Goal: Task Accomplishment & Management: Manage account settings

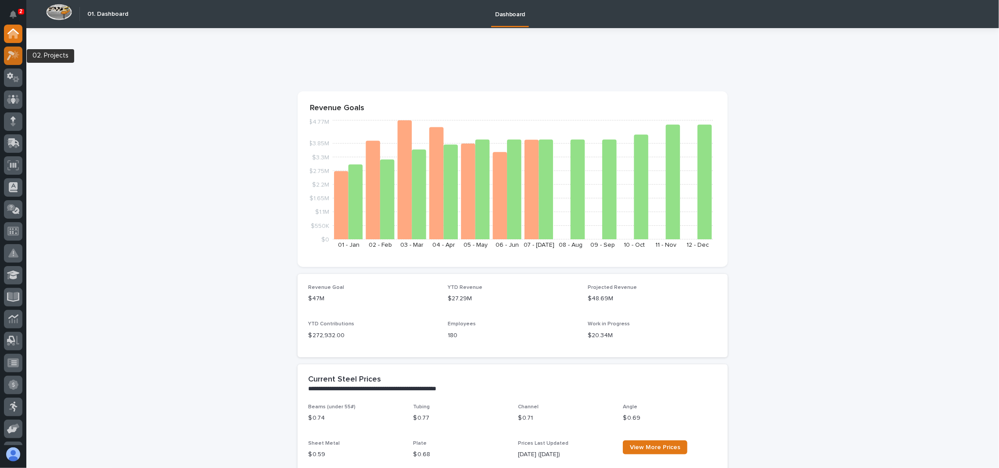
click at [14, 51] on icon at bounding box center [15, 54] width 7 height 9
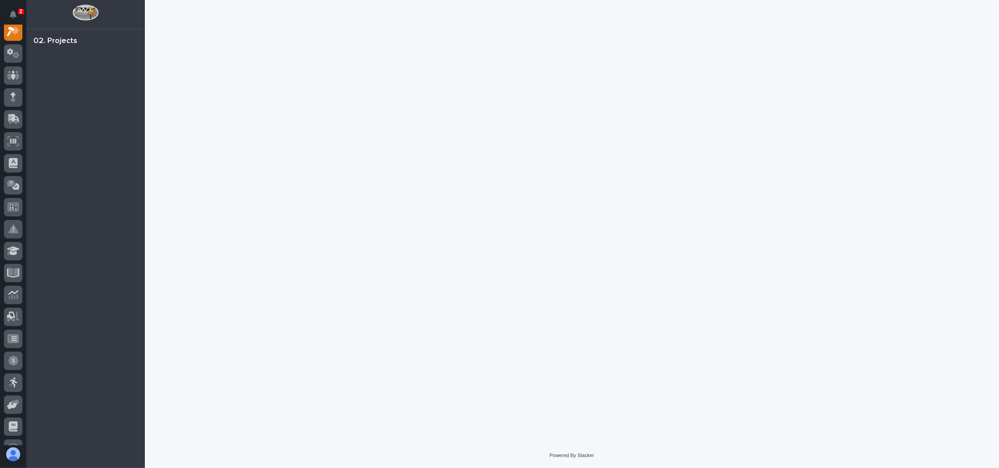
scroll to position [22, 0]
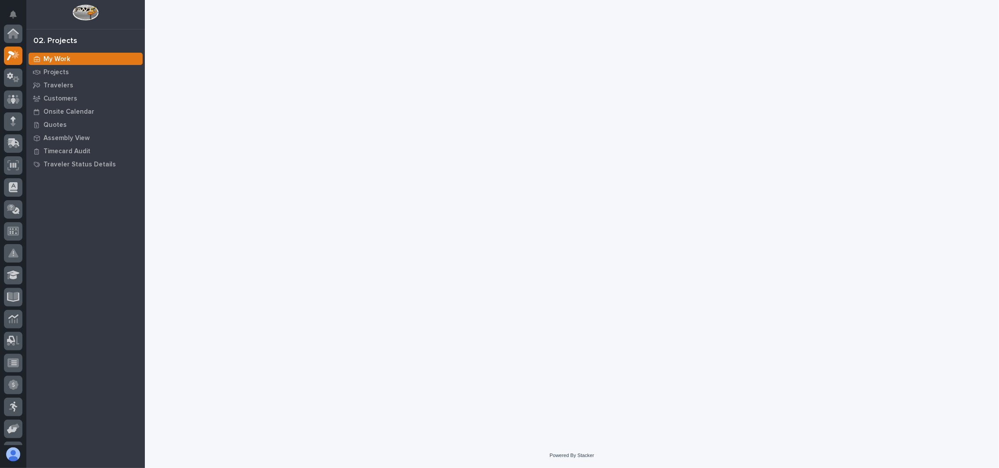
scroll to position [22, 0]
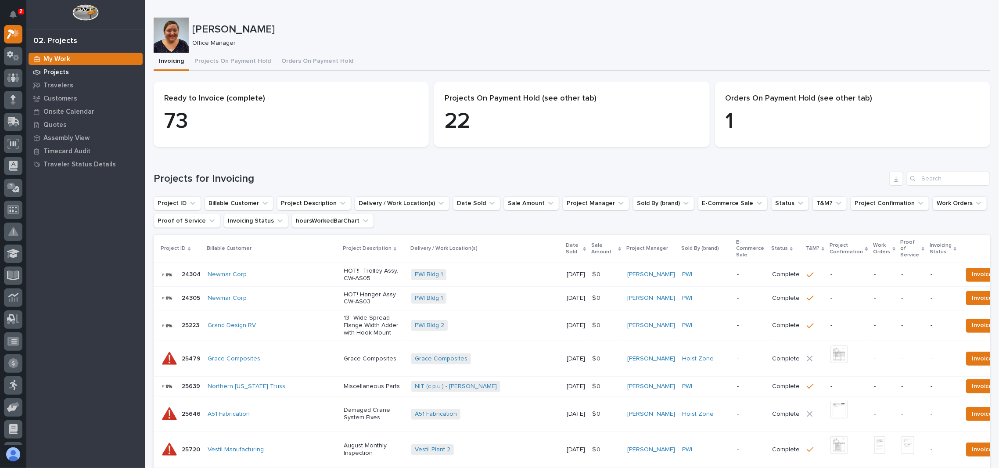
click at [61, 71] on p "Projects" at bounding box center [55, 72] width 25 height 8
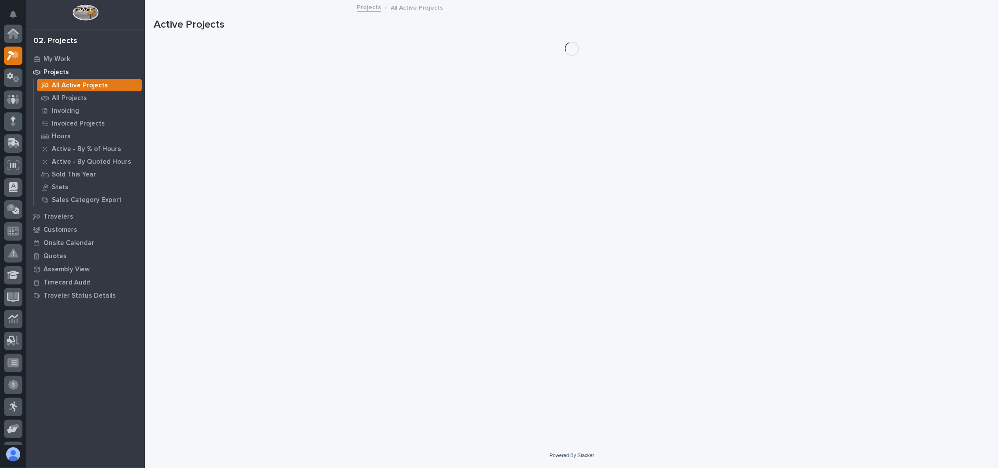
scroll to position [22, 0]
click at [71, 98] on p "All Projects" at bounding box center [69, 98] width 35 height 8
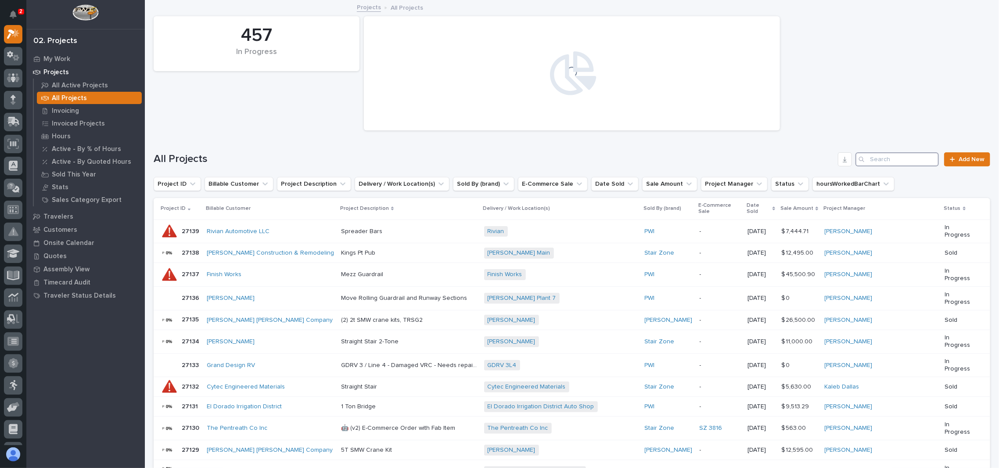
click at [898, 155] on input "Search" at bounding box center [896, 159] width 83 height 14
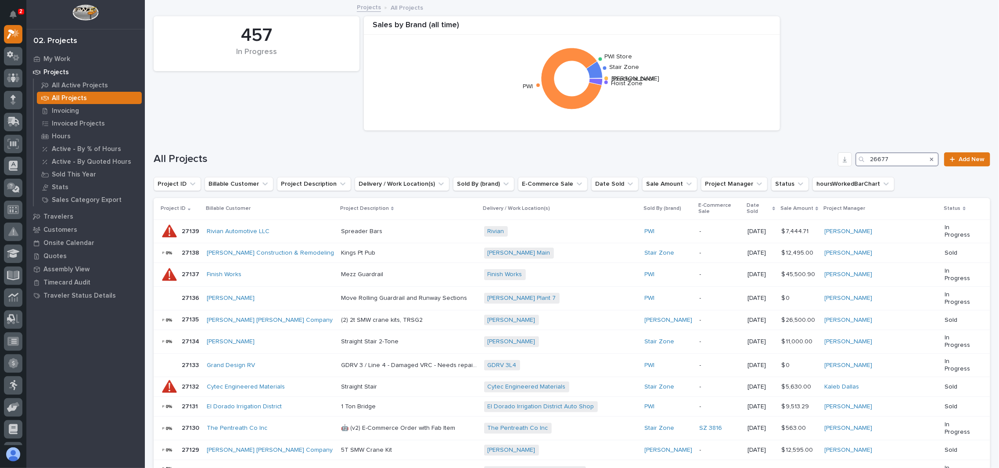
type input "26677"
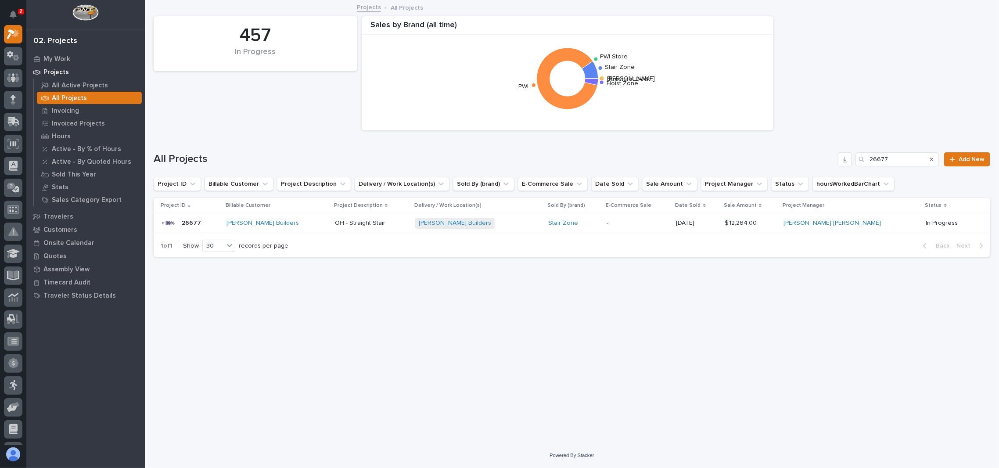
click at [190, 223] on p "26677" at bounding box center [192, 222] width 21 height 9
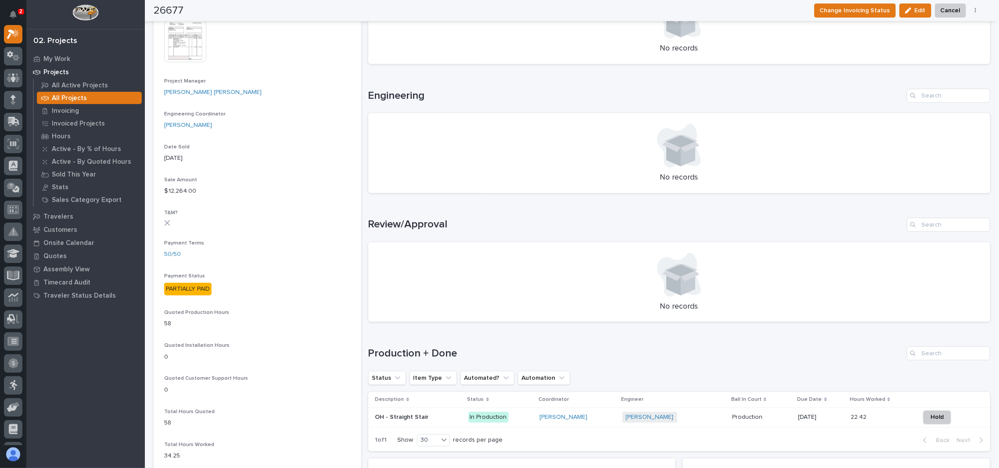
scroll to position [585, 0]
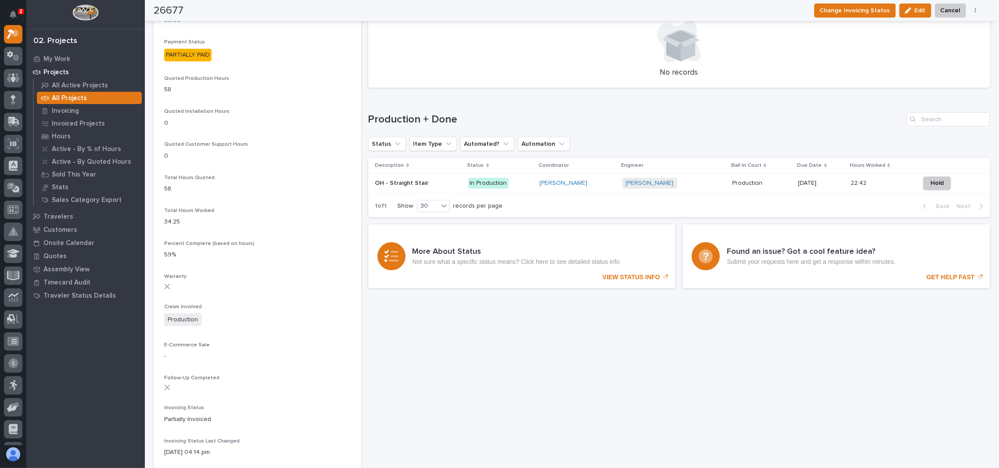
click at [426, 179] on p at bounding box center [418, 182] width 86 height 7
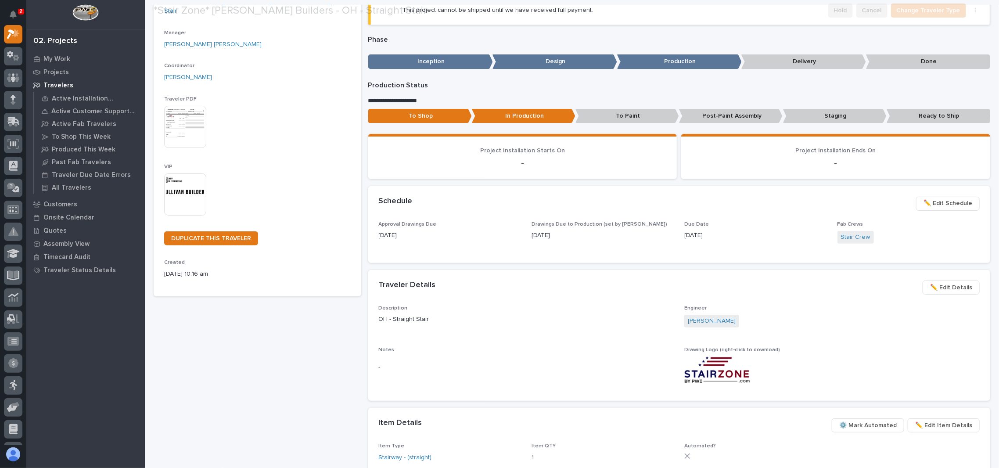
scroll to position [117, 0]
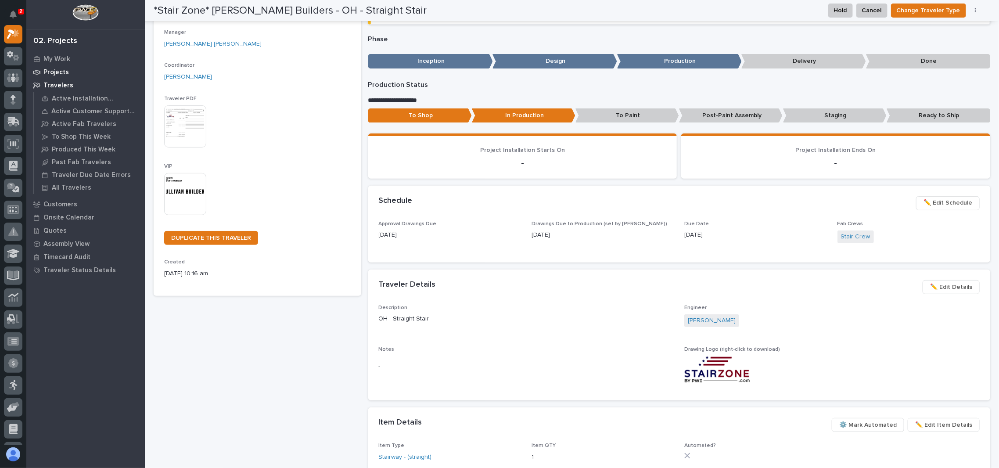
click at [57, 72] on p "Projects" at bounding box center [55, 72] width 25 height 8
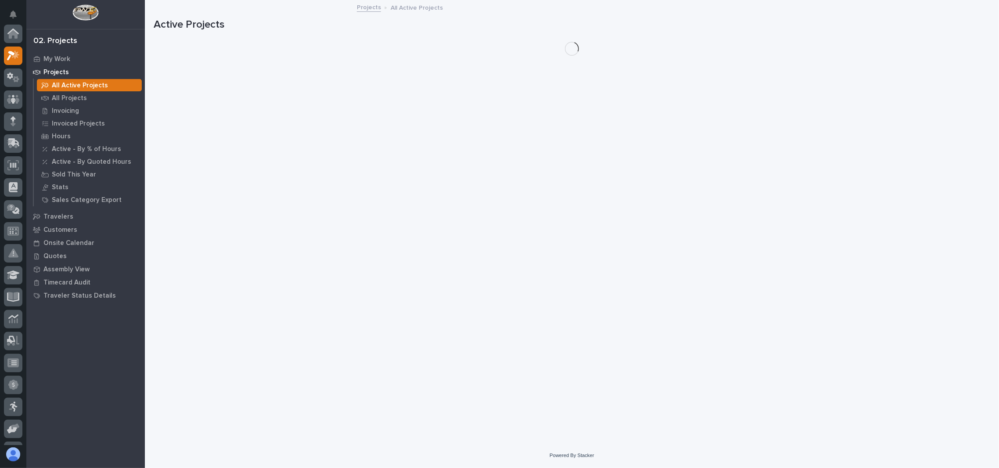
scroll to position [22, 0]
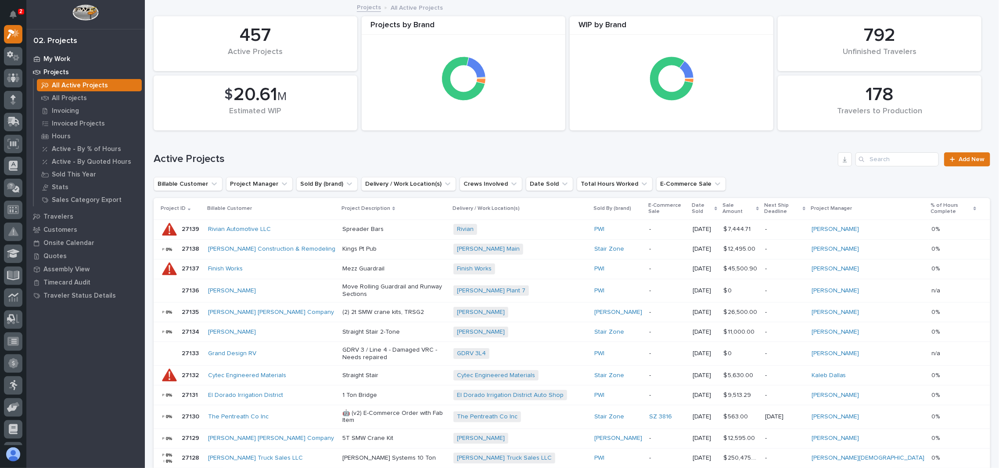
click at [60, 56] on p "My Work" at bounding box center [56, 59] width 27 height 8
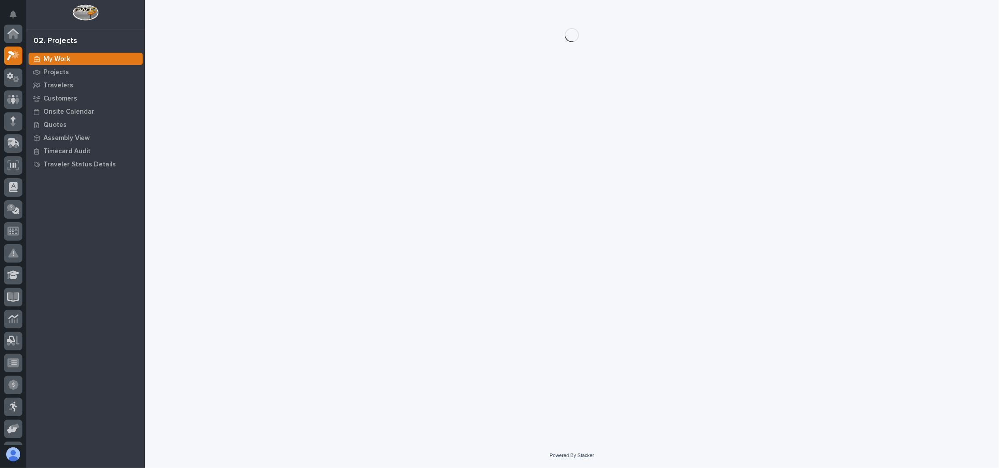
scroll to position [22, 0]
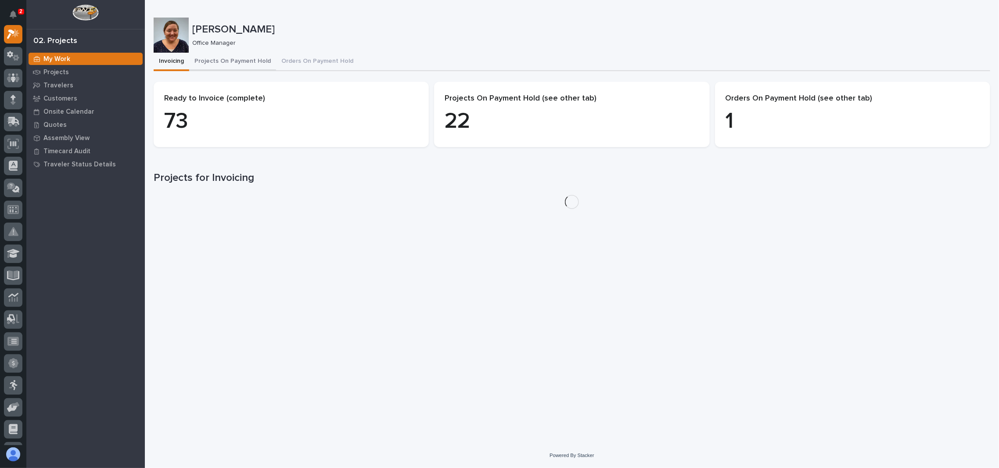
click at [248, 60] on button "Projects On Payment Hold" at bounding box center [232, 62] width 87 height 18
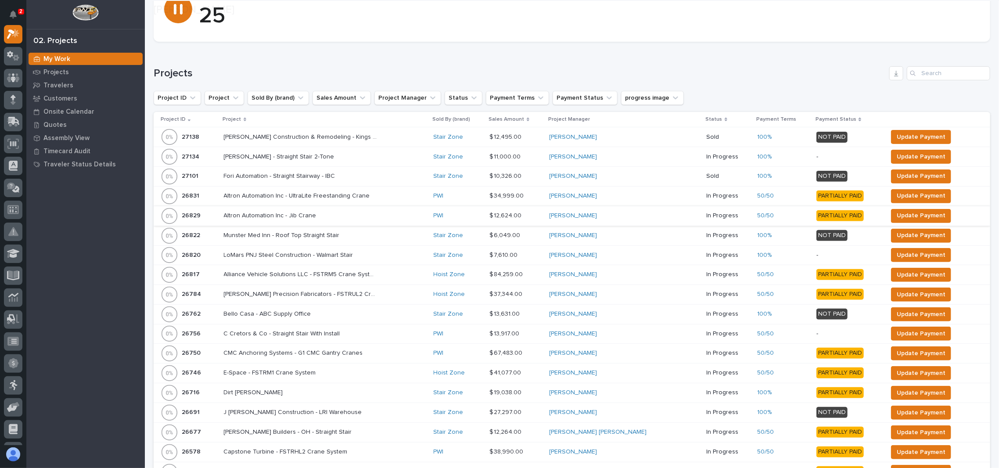
scroll to position [117, 0]
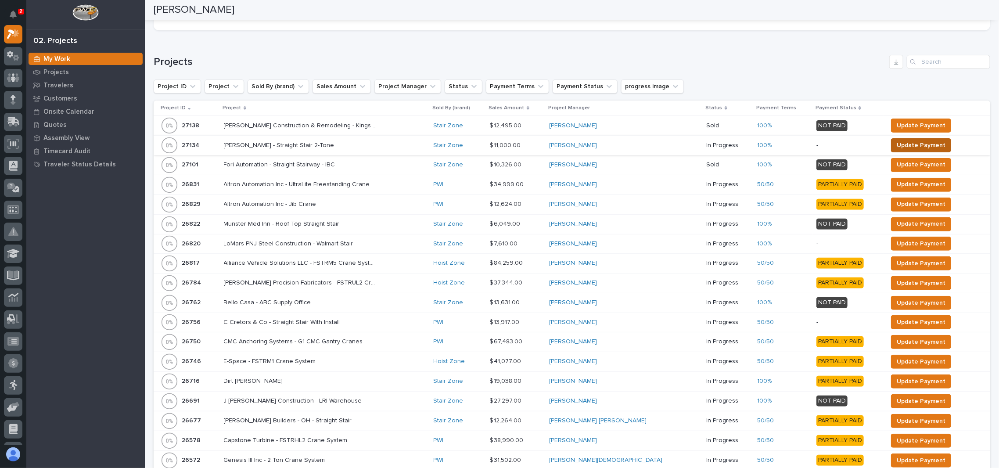
click at [920, 144] on span "Update Payment" at bounding box center [921, 145] width 49 height 11
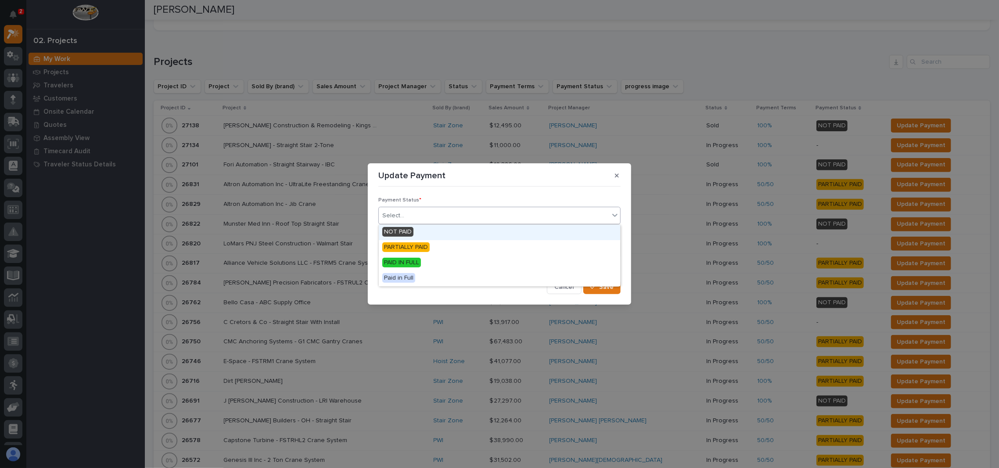
click at [433, 219] on div "Select..." at bounding box center [494, 215] width 230 height 14
click at [423, 258] on div "PAID IN FULL" at bounding box center [499, 262] width 241 height 15
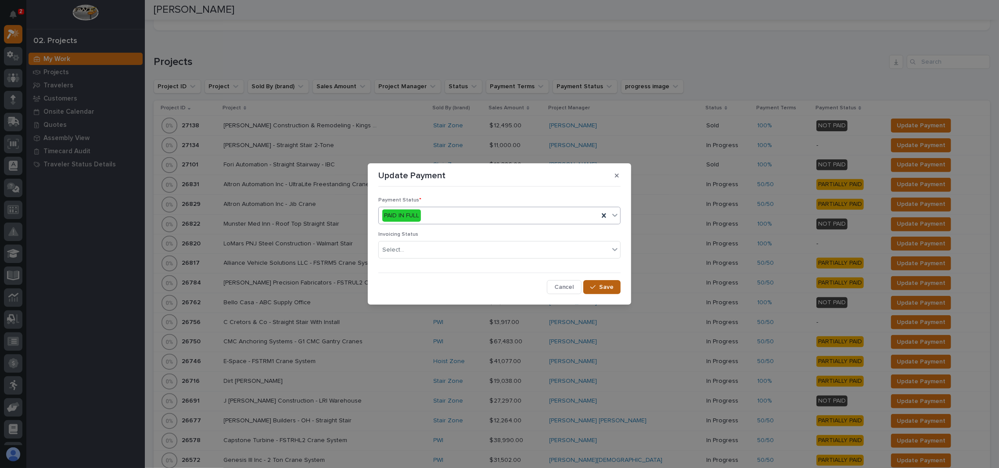
click at [597, 291] on button "Save" at bounding box center [601, 287] width 37 height 14
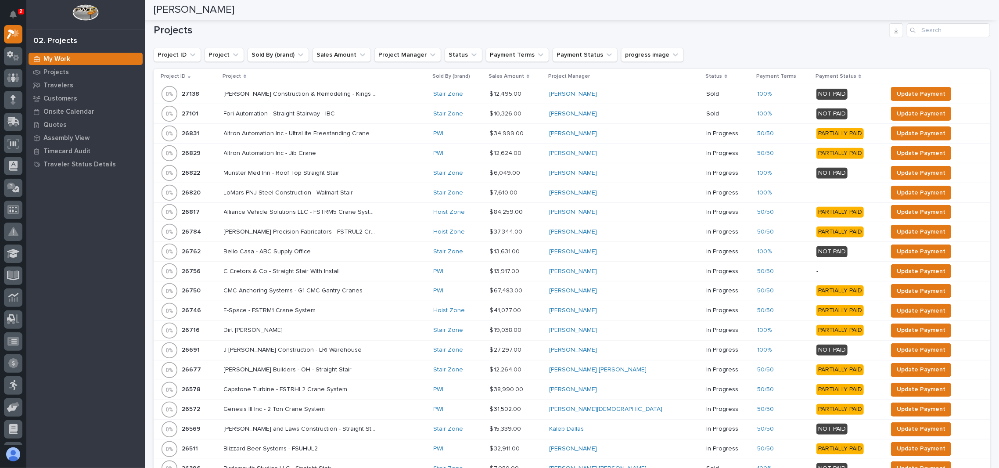
scroll to position [0, 0]
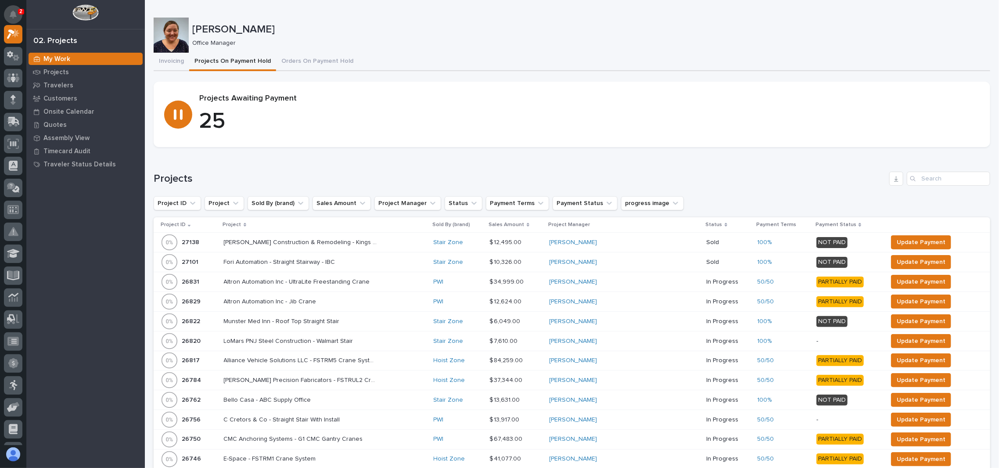
click at [13, 11] on icon "Notifications" at bounding box center [13, 15] width 7 height 8
click at [16, 11] on icon "Notifications" at bounding box center [13, 15] width 7 height 8
click at [416, 55] on div "Invoicing Projects On Payment Hold Orders On Payment Hold" at bounding box center [572, 62] width 836 height 18
click at [63, 68] on p "Projects" at bounding box center [55, 72] width 25 height 8
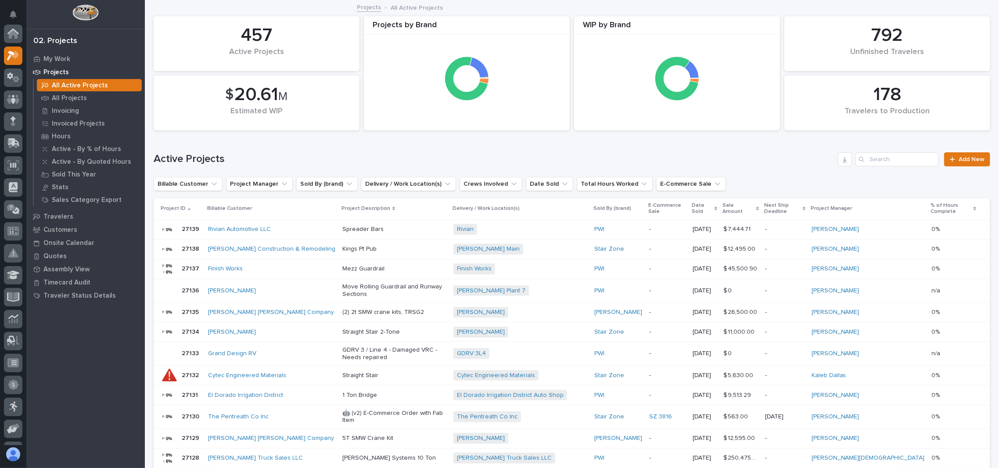
click at [57, 72] on p "Projects" at bounding box center [55, 72] width 25 height 8
click at [64, 94] on p "All Projects" at bounding box center [69, 98] width 35 height 8
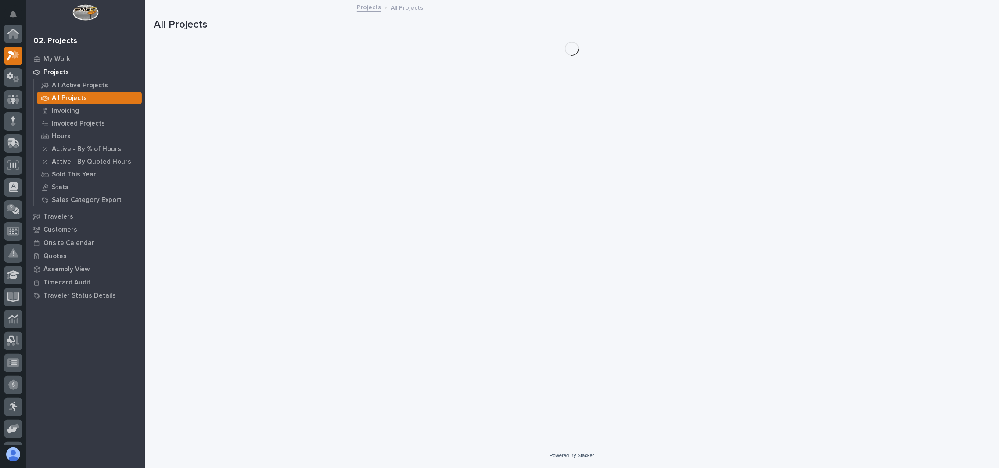
scroll to position [22, 0]
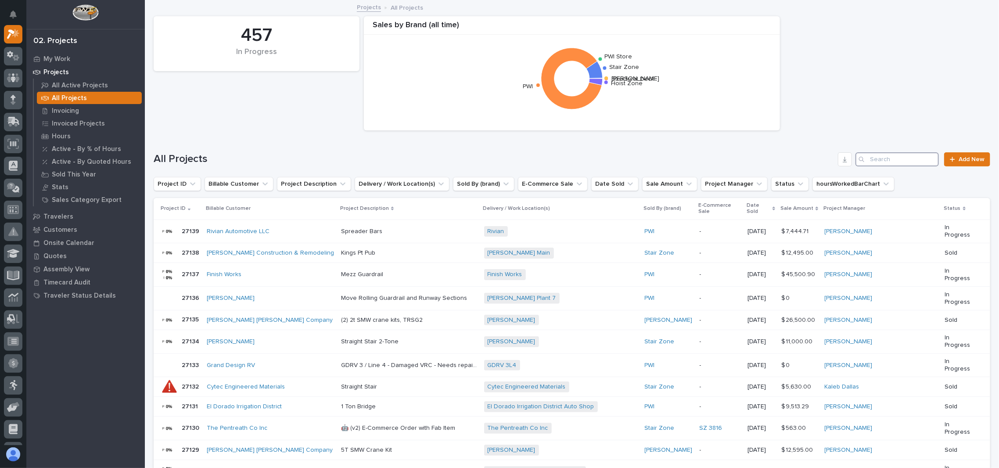
click at [880, 160] on input "Search" at bounding box center [896, 159] width 83 height 14
type input "26750"
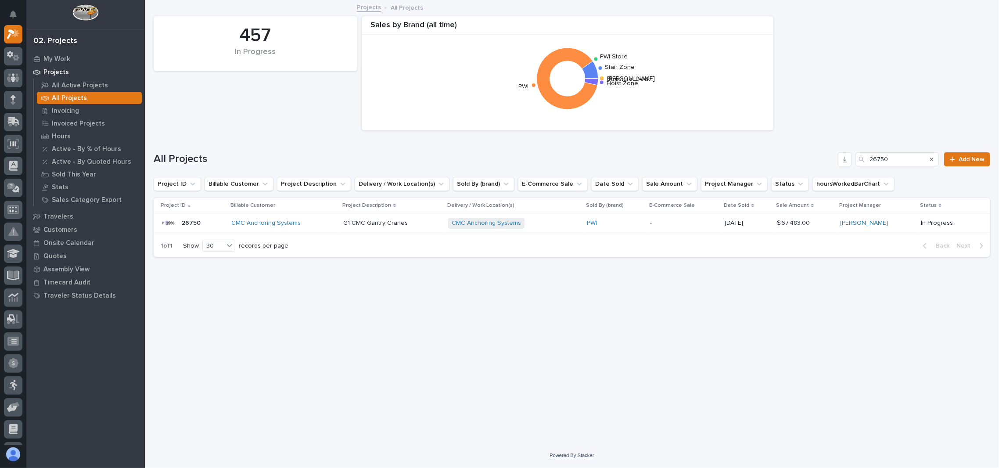
click at [190, 224] on p "26750" at bounding box center [192, 222] width 21 height 9
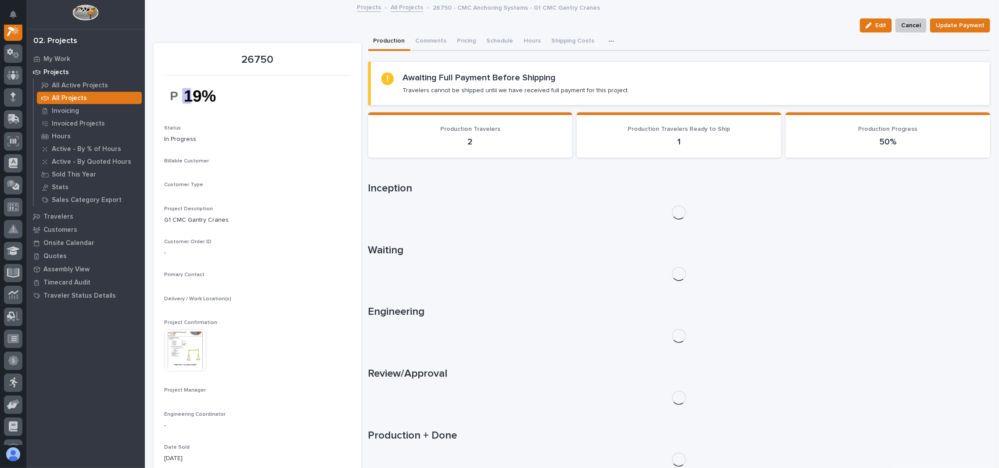
scroll to position [22, 0]
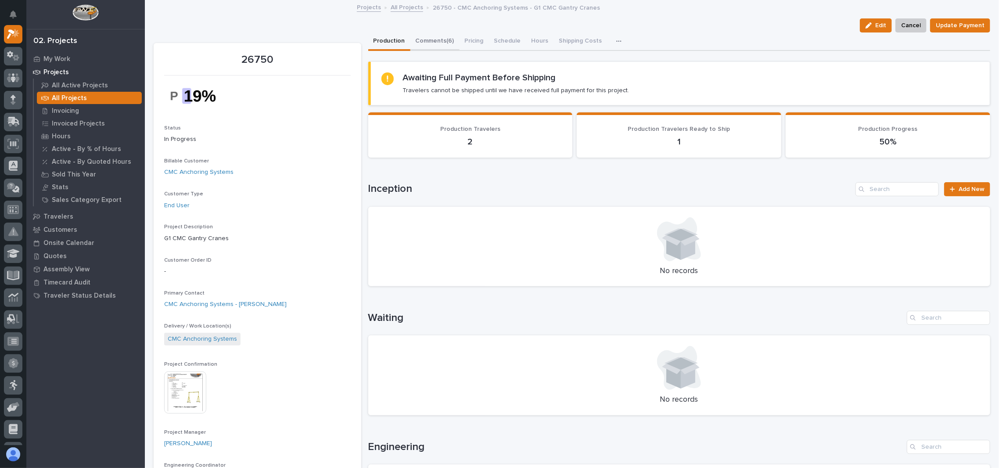
click at [441, 36] on button "Comments (6)" at bounding box center [434, 41] width 49 height 18
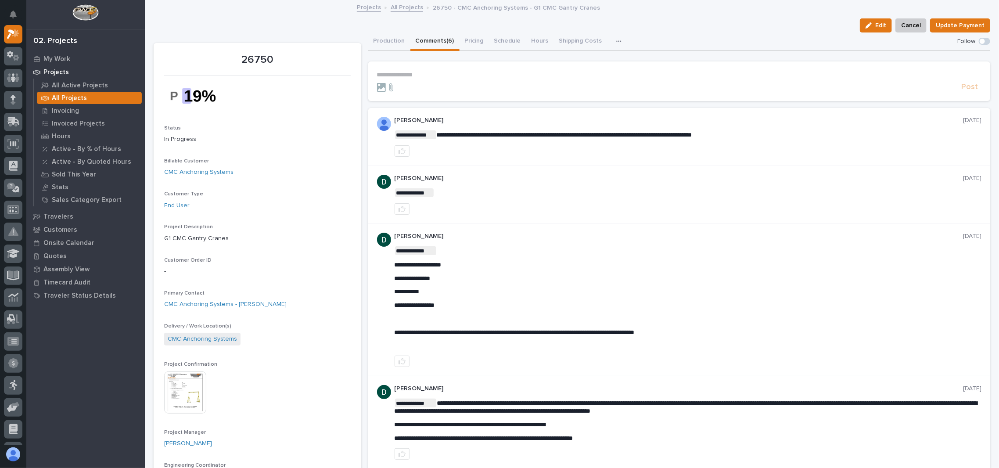
scroll to position [117, 0]
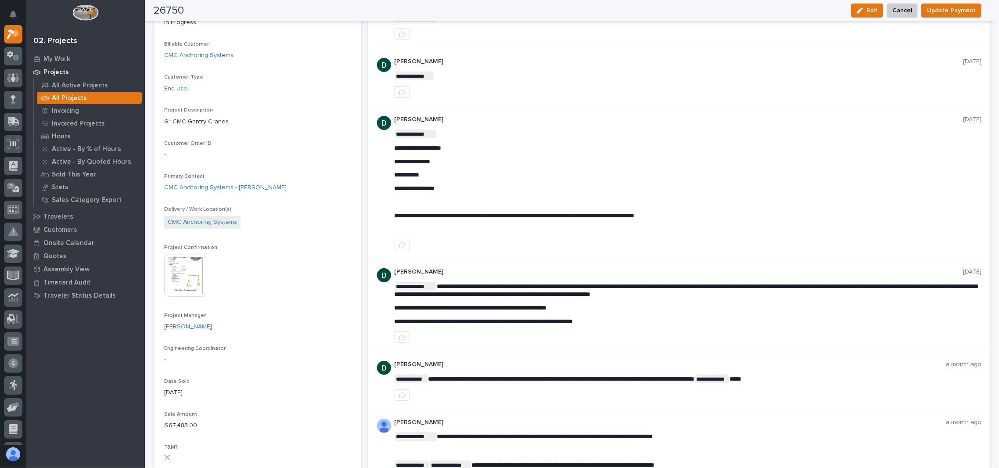
drag, startPoint x: 456, startPoint y: 189, endPoint x: 402, endPoint y: 184, distance: 53.7
click at [470, 189] on p "**********" at bounding box center [688, 188] width 587 height 7
drag, startPoint x: 458, startPoint y: 184, endPoint x: 389, endPoint y: 172, distance: 70.0
click at [389, 172] on div "**********" at bounding box center [679, 183] width 622 height 152
click at [192, 266] on img at bounding box center [185, 276] width 42 height 42
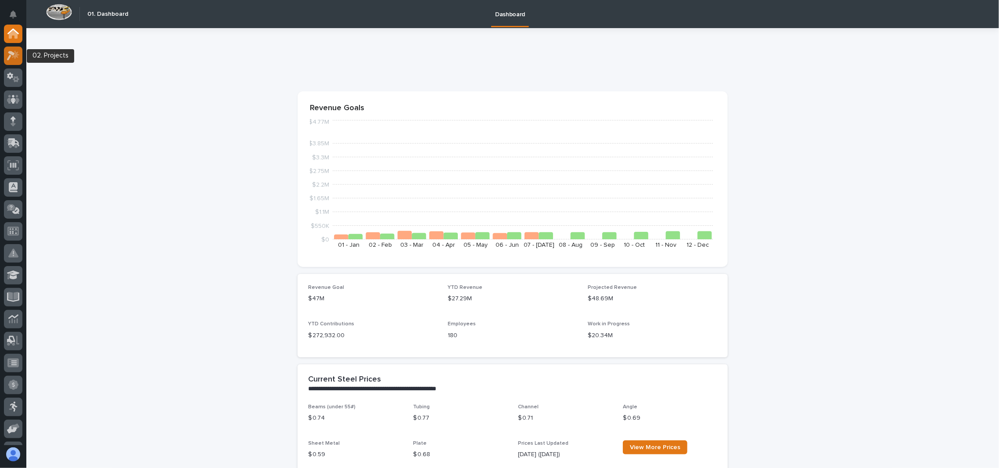
click at [16, 59] on icon at bounding box center [13, 55] width 13 height 10
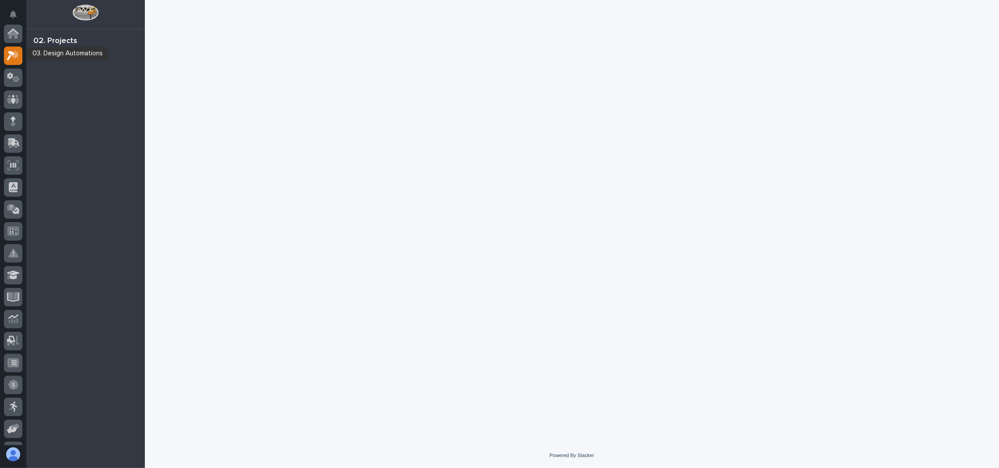
scroll to position [22, 0]
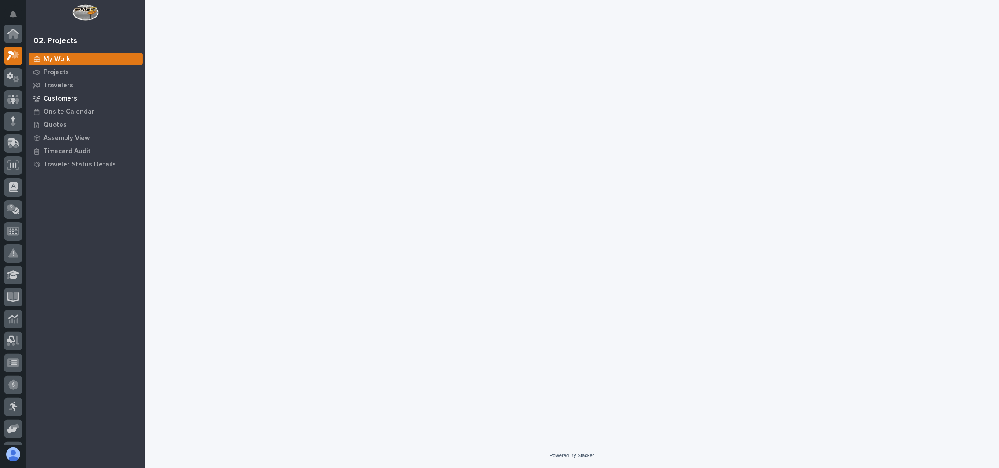
scroll to position [22, 0]
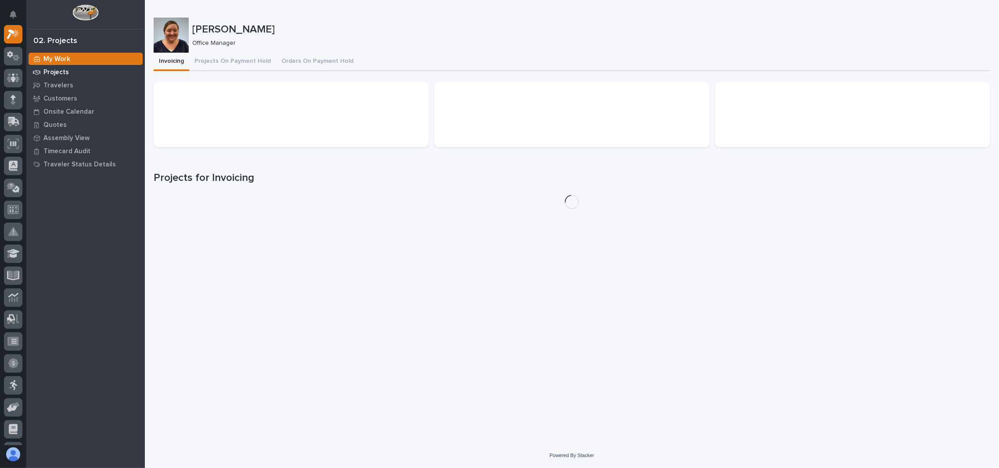
click at [54, 68] on p "Projects" at bounding box center [55, 72] width 25 height 8
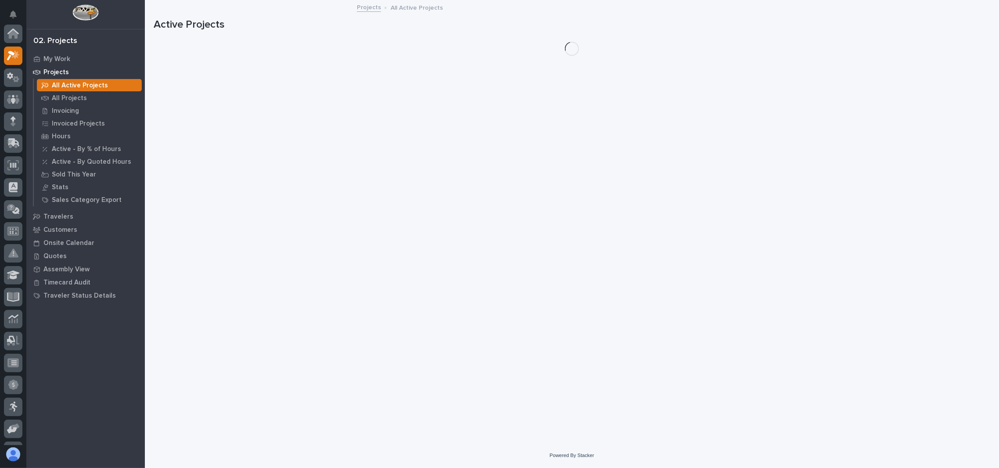
scroll to position [22, 0]
click at [65, 97] on p "All Projects" at bounding box center [69, 98] width 35 height 8
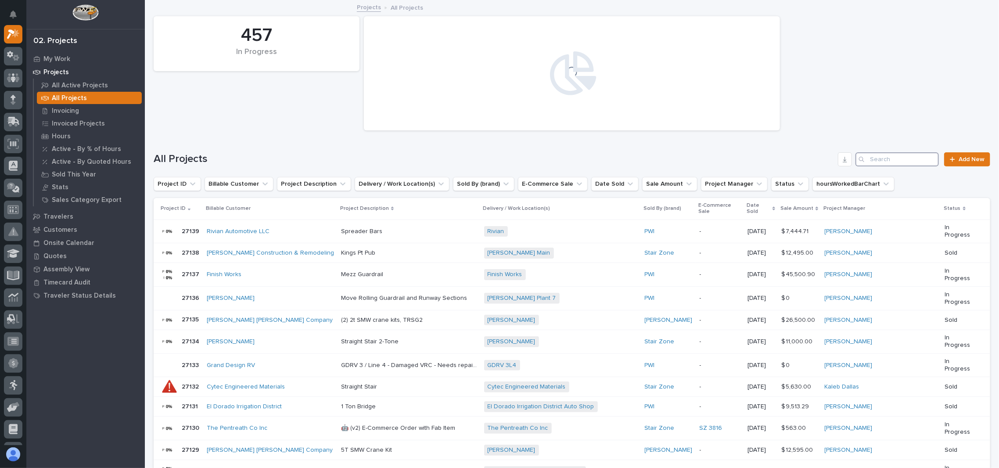
click at [886, 162] on input "Search" at bounding box center [896, 159] width 83 height 14
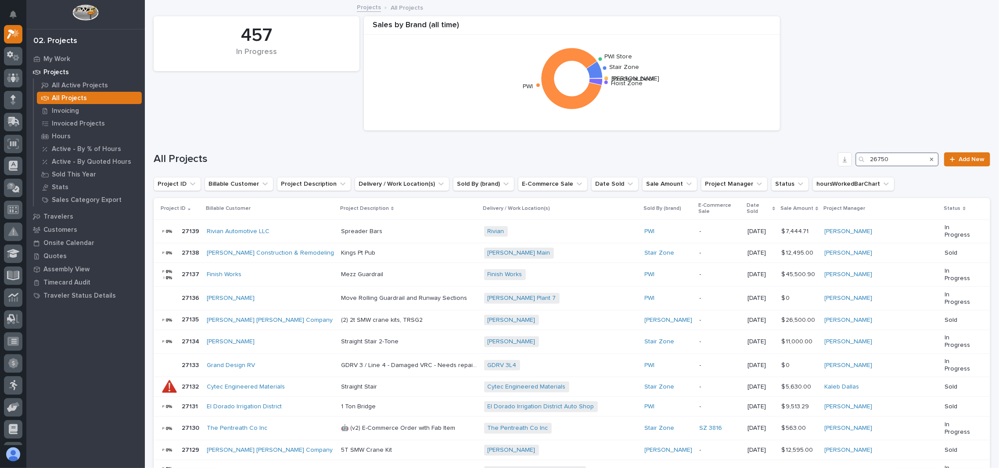
type input "26750"
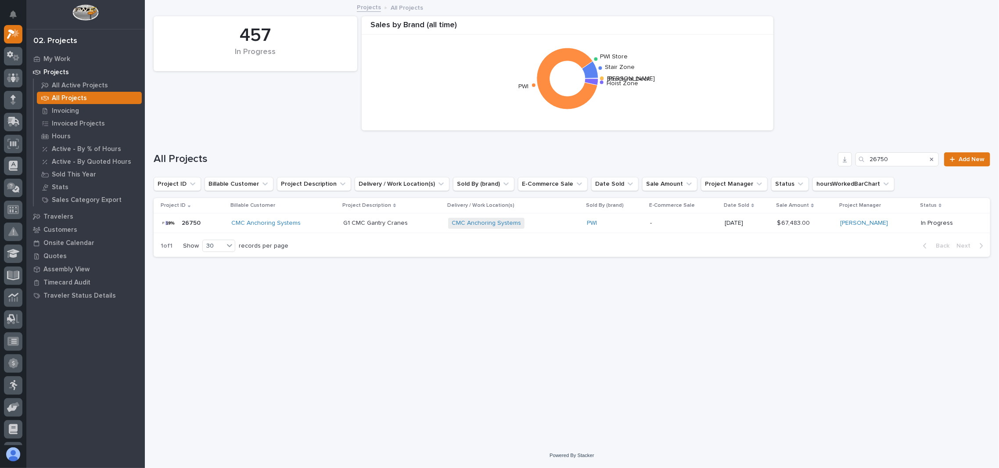
click at [192, 218] on p "26750" at bounding box center [192, 222] width 21 height 9
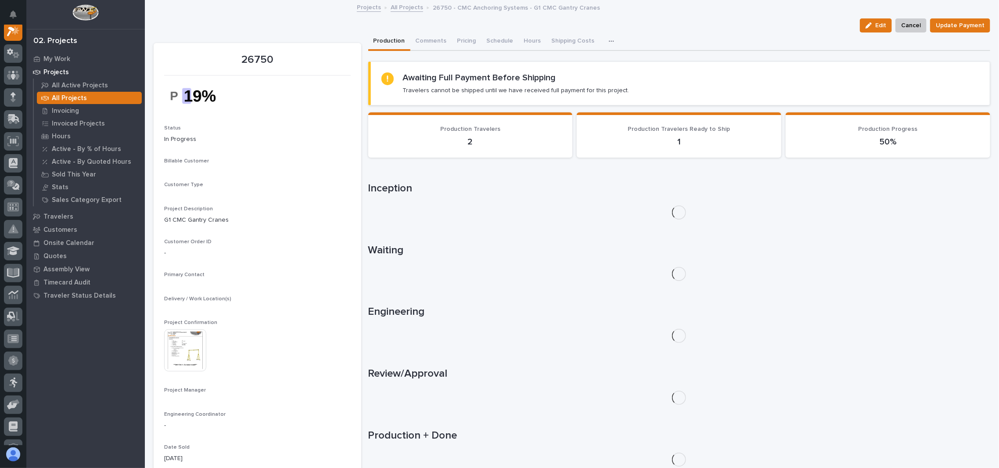
scroll to position [22, 0]
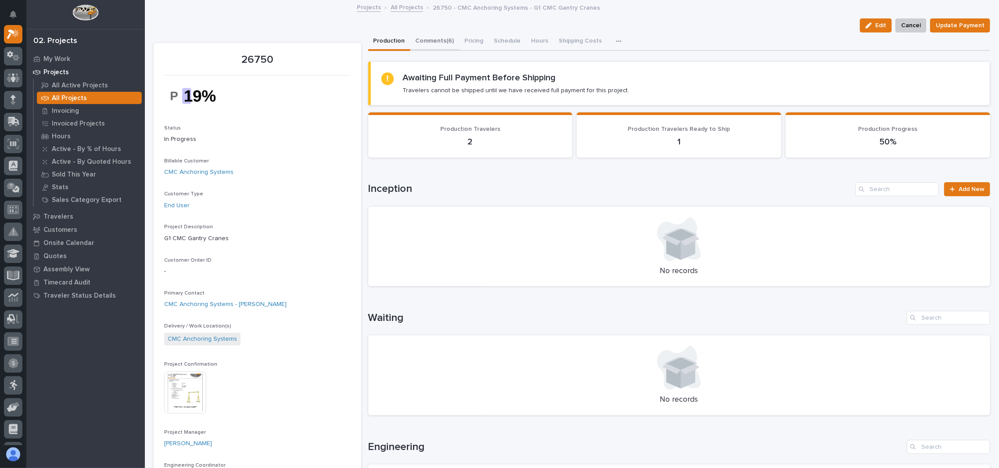
click at [449, 37] on button "Comments (6)" at bounding box center [434, 41] width 49 height 18
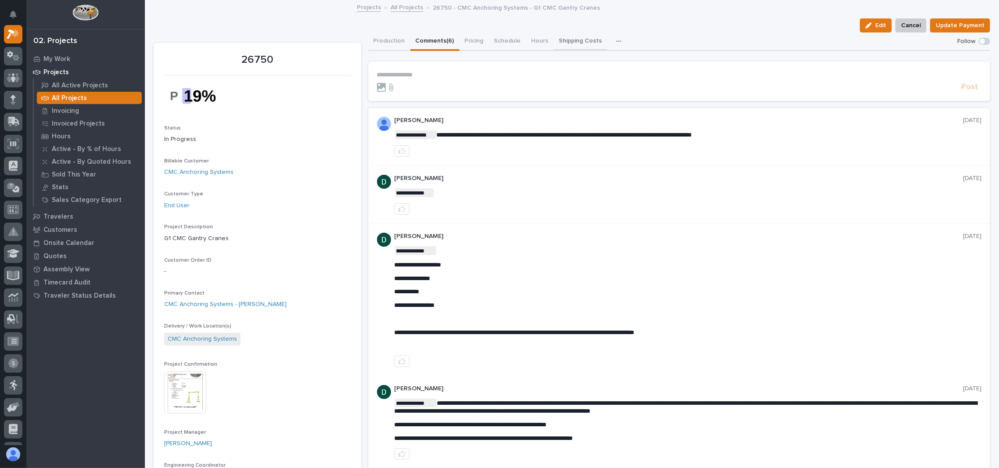
click at [572, 37] on button "Shipping Costs" at bounding box center [581, 41] width 54 height 18
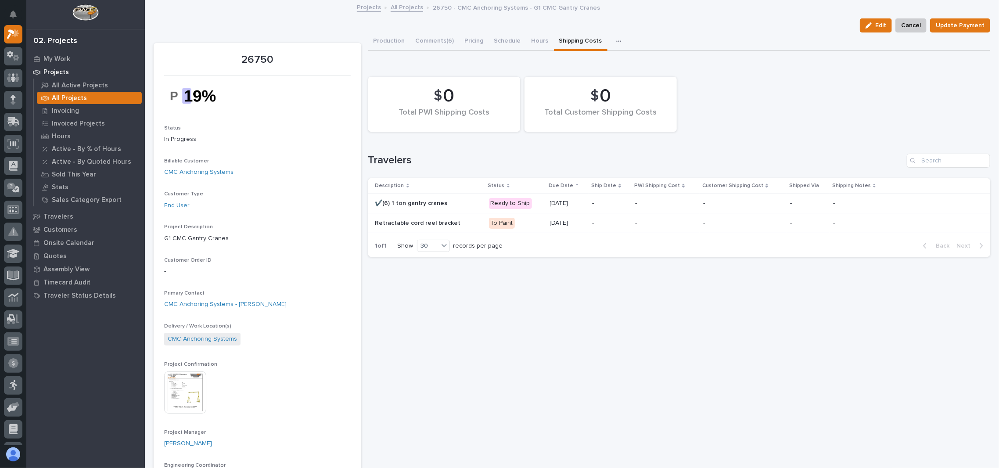
click at [446, 201] on p "✔️(6) 1 ton gantry cranes" at bounding box center [428, 203] width 107 height 7
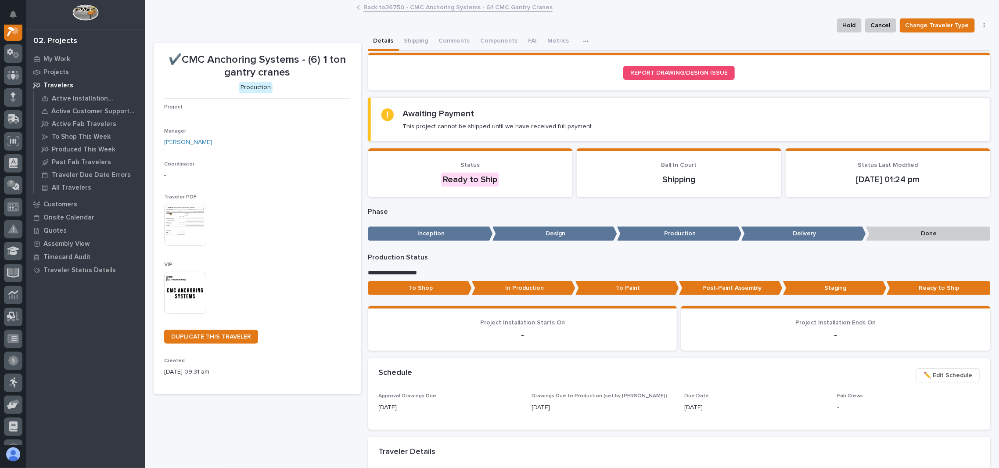
scroll to position [22, 0]
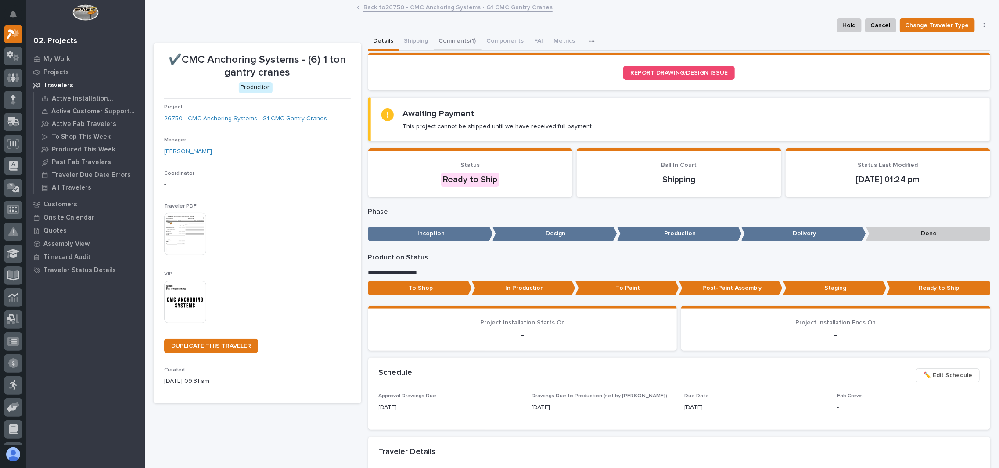
click at [455, 43] on button "Comments (1)" at bounding box center [458, 41] width 48 height 18
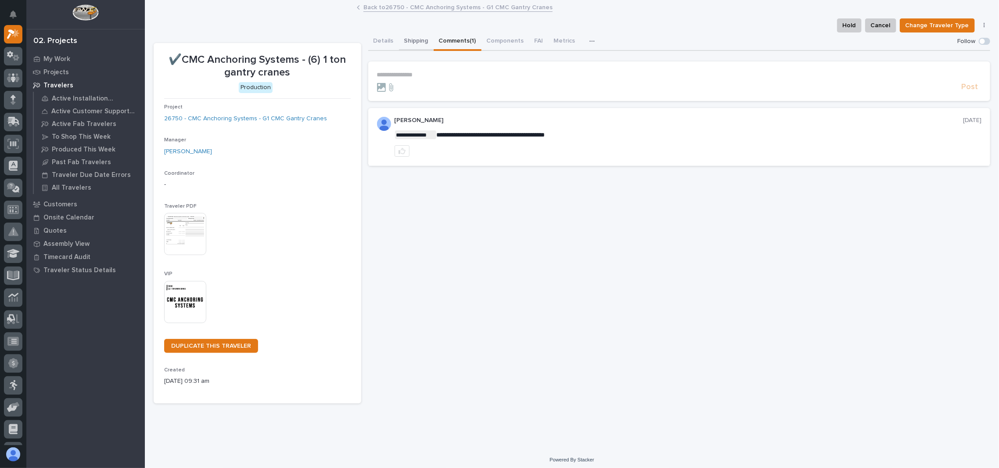
click at [417, 47] on button "Shipping" at bounding box center [416, 41] width 35 height 18
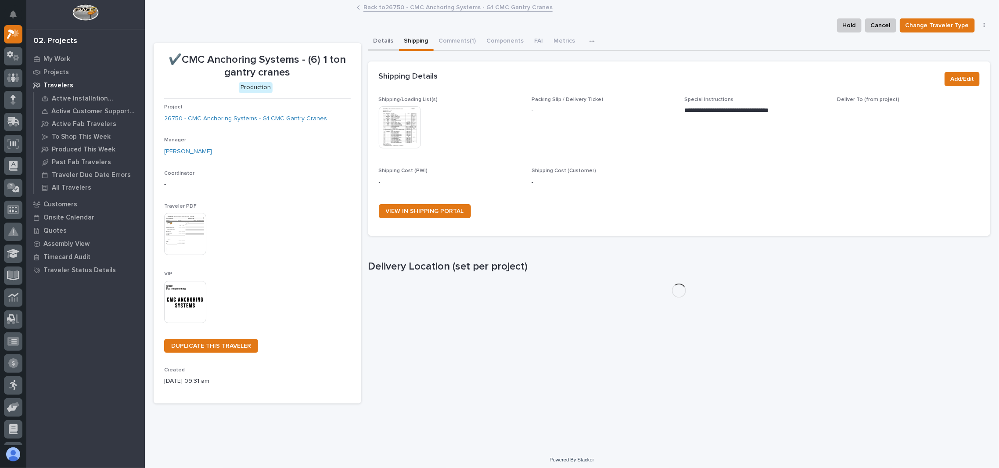
click at [382, 47] on button "Details" at bounding box center [383, 41] width 31 height 18
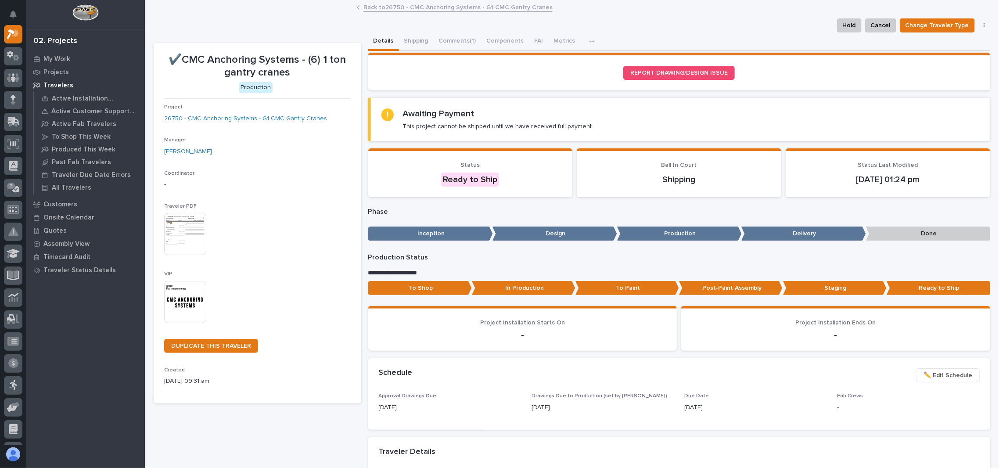
click at [385, 6] on link "Back to 26750 - CMC Anchoring Systems - G1 CMC Gantry Cranes" at bounding box center [457, 7] width 189 height 10
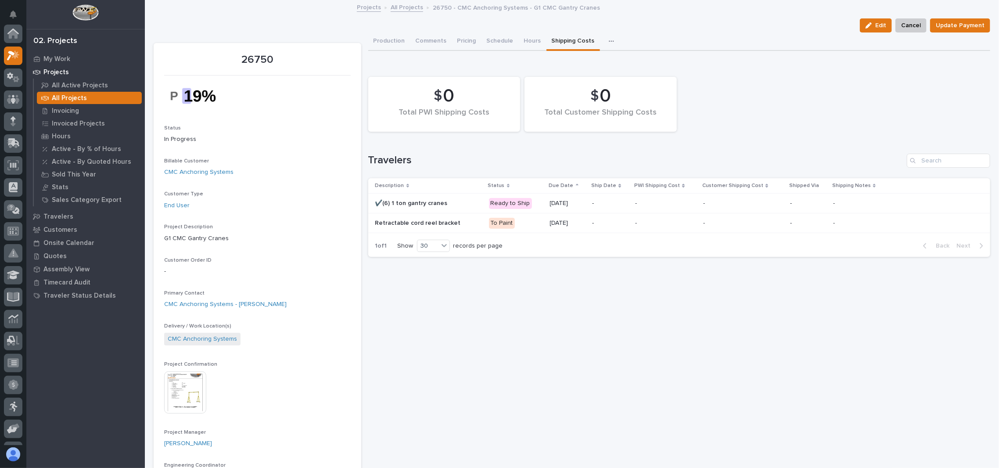
scroll to position [24, 0]
click at [402, 9] on link "All Projects" at bounding box center [407, 7] width 32 height 10
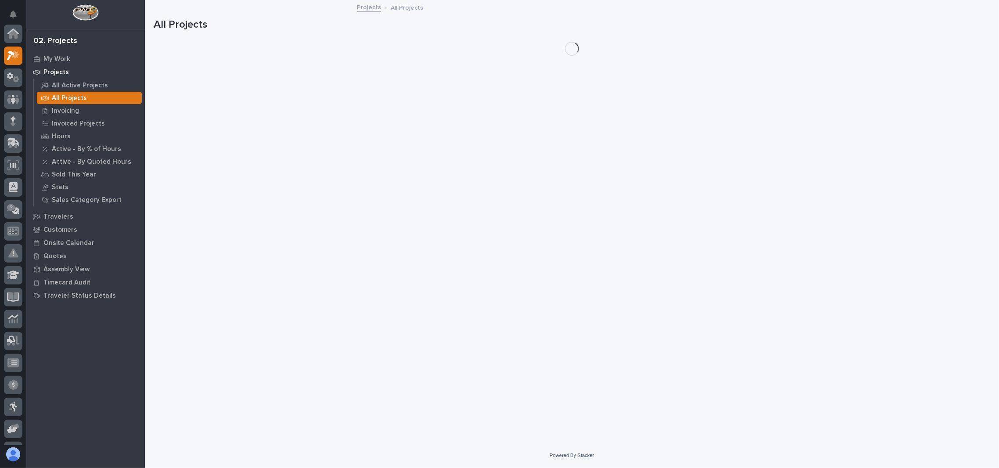
scroll to position [24, 0]
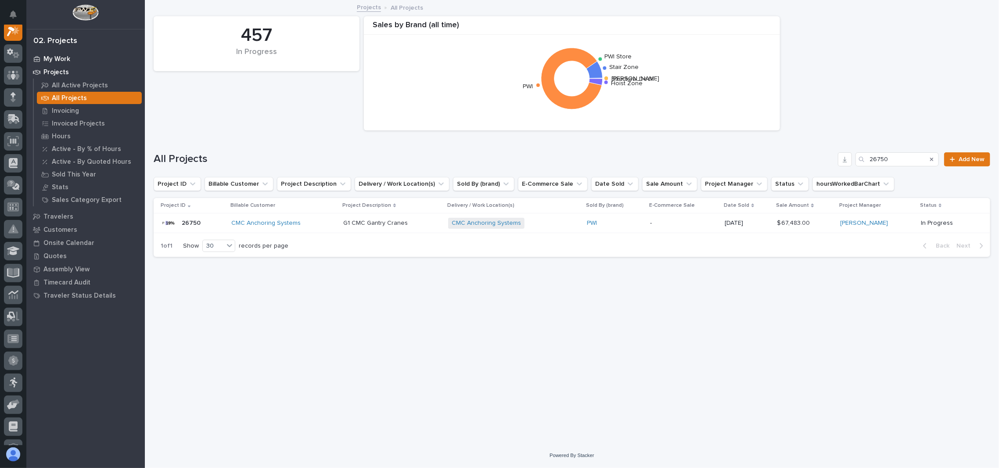
click at [63, 61] on p "My Work" at bounding box center [56, 59] width 27 height 8
